Goal: Ask a question

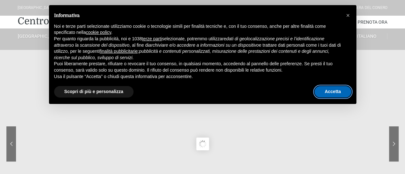
click at [326, 90] on button "Accetta" at bounding box center [332, 92] width 37 height 12
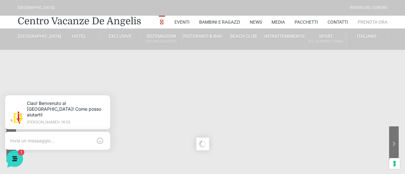
click at [375, 19] on link "Prenota Ora" at bounding box center [372, 22] width 30 height 13
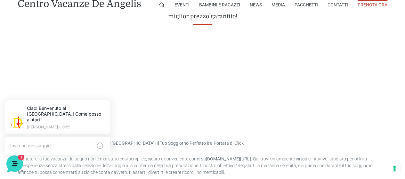
scroll to position [320, 0]
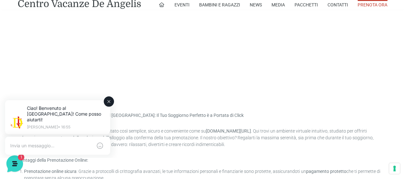
click at [45, 137] on div at bounding box center [57, 146] width 105 height 18
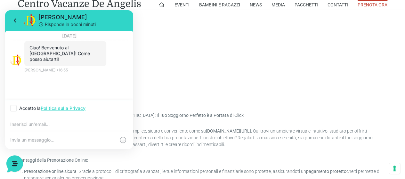
click at [17, 123] on input "email" at bounding box center [69, 124] width 118 height 5
type input "feba582@yahoo.it"
click at [37, 139] on textarea at bounding box center [62, 140] width 105 height 6
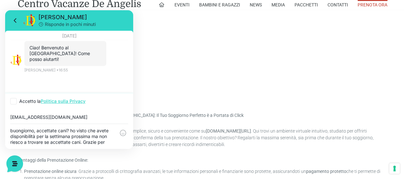
scroll to position [5, 0]
type textarea "buongiorno, accettate cani? ho visto che avete disponibilità per la settimana p…"
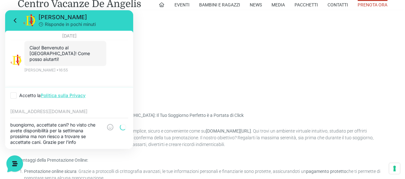
scroll to position [0, 0]
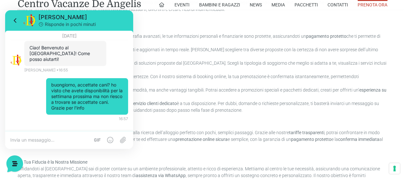
scroll to position [461, 0]
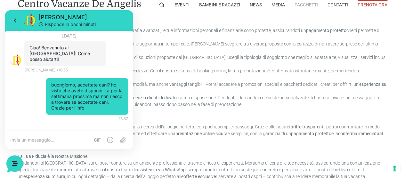
click at [310, 6] on link "Pacchetti" at bounding box center [305, 5] width 23 height 10
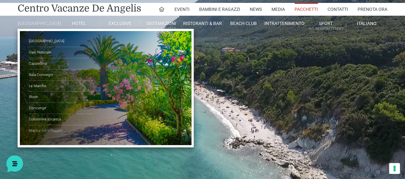
click at [46, 134] on link "Mappa del Villaggio" at bounding box center [61, 130] width 64 height 11
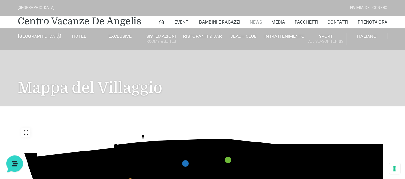
click at [254, 21] on link "News" at bounding box center [256, 22] width 12 height 13
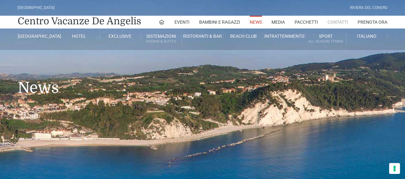
click at [339, 22] on link "Contatti" at bounding box center [337, 22] width 20 height 13
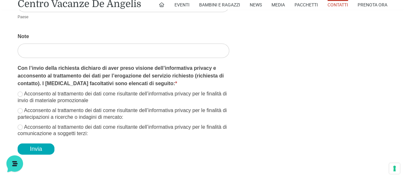
scroll to position [1062, 0]
